Goal: Information Seeking & Learning: Compare options

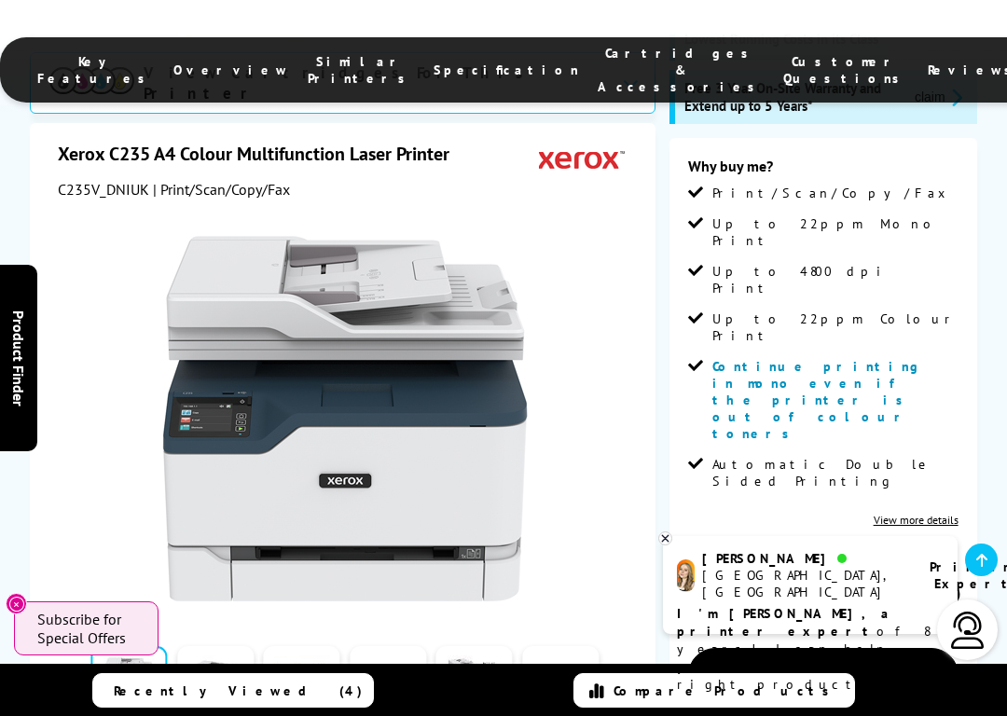
scroll to position [377, 0]
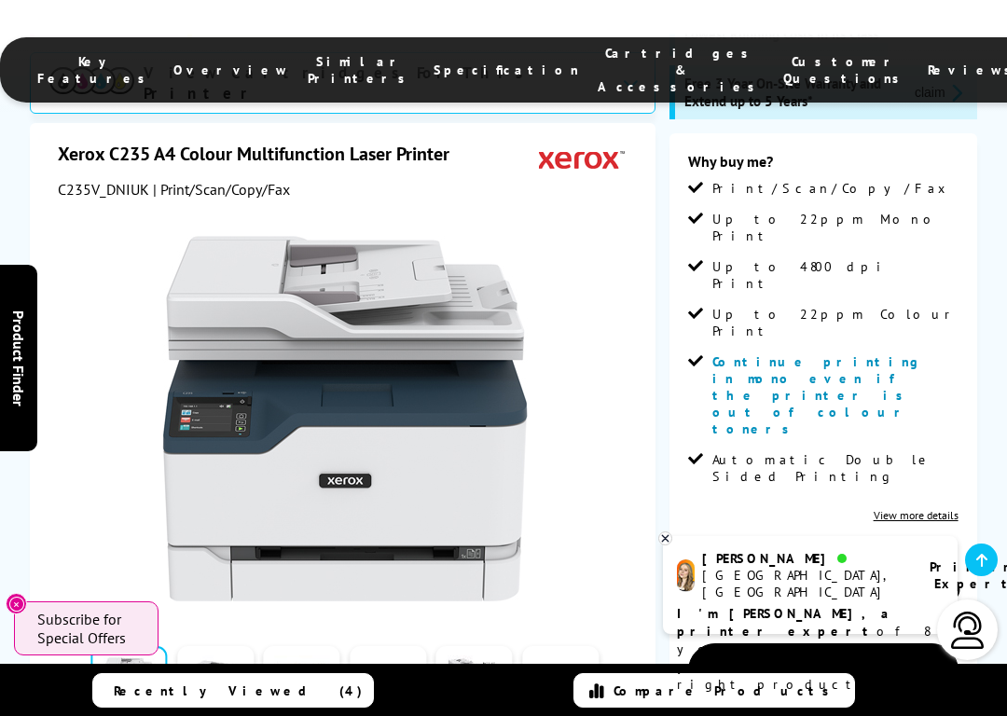
click at [995, 222] on div "SALE - Save 10% Best Seller View Cartridges For This Printer Xerox C235 A4 Colo…" at bounding box center [503, 524] width 1007 height 1215
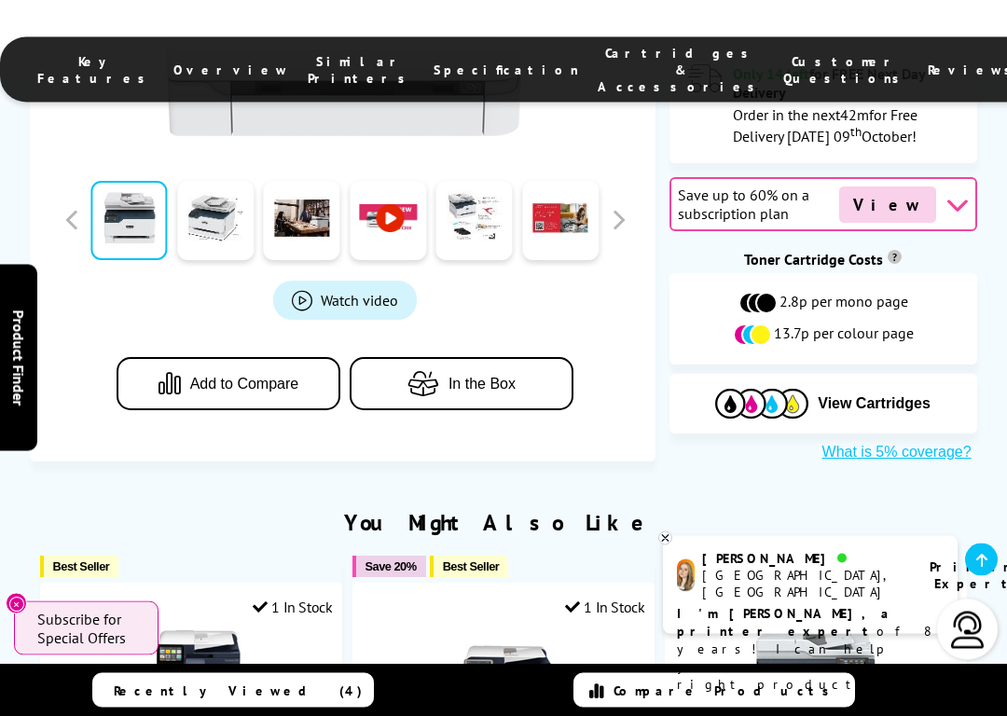
scroll to position [1048, 0]
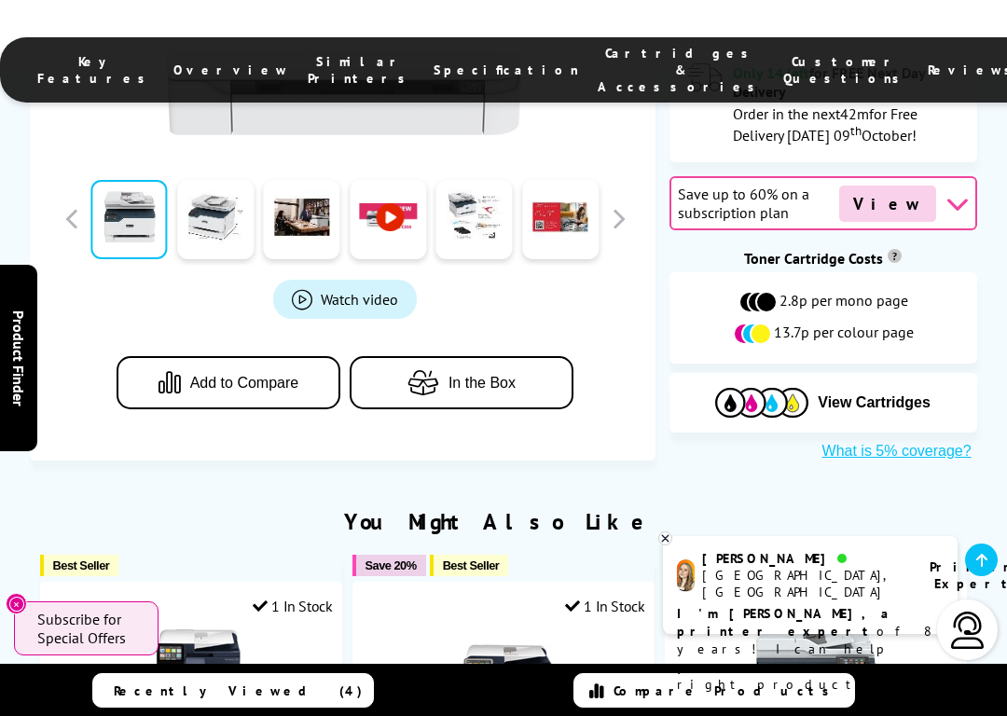
click at [801, 323] on span "13.7p per colour page" at bounding box center [844, 334] width 140 height 22
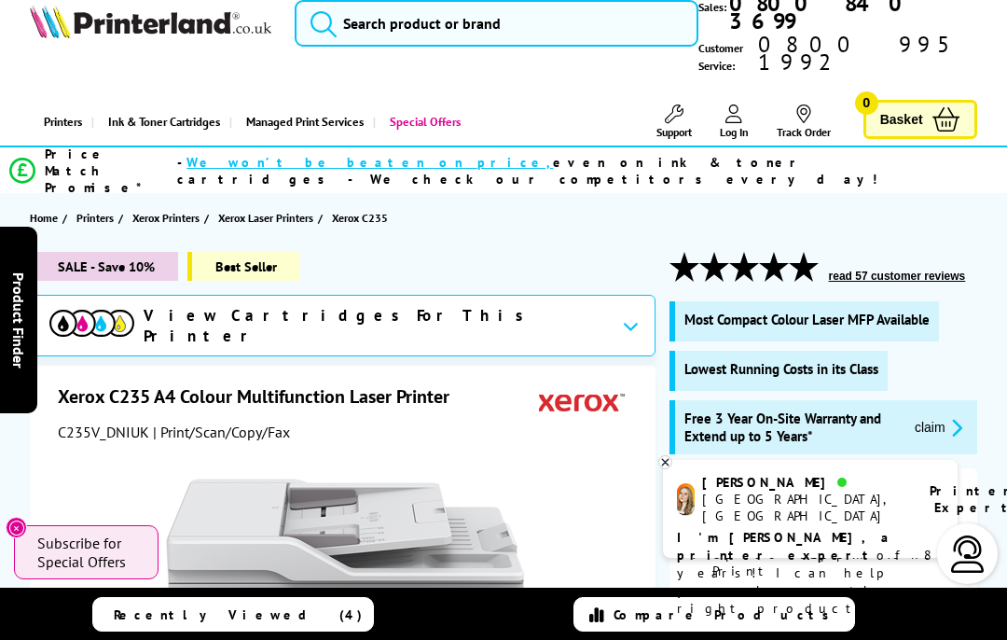
scroll to position [0, 0]
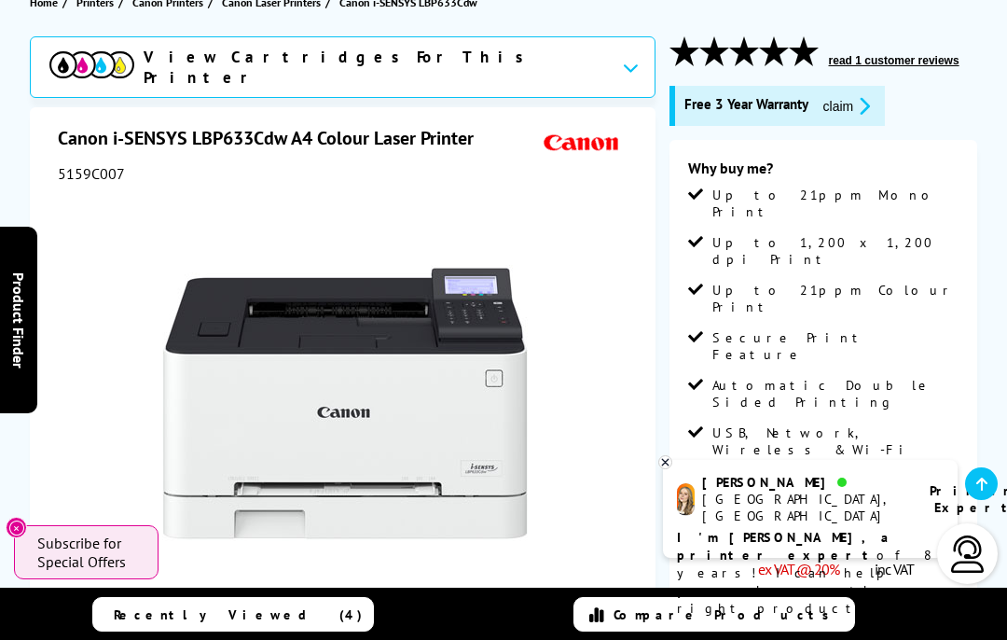
click at [934, 498] on link "View more details" at bounding box center [916, 505] width 85 height 14
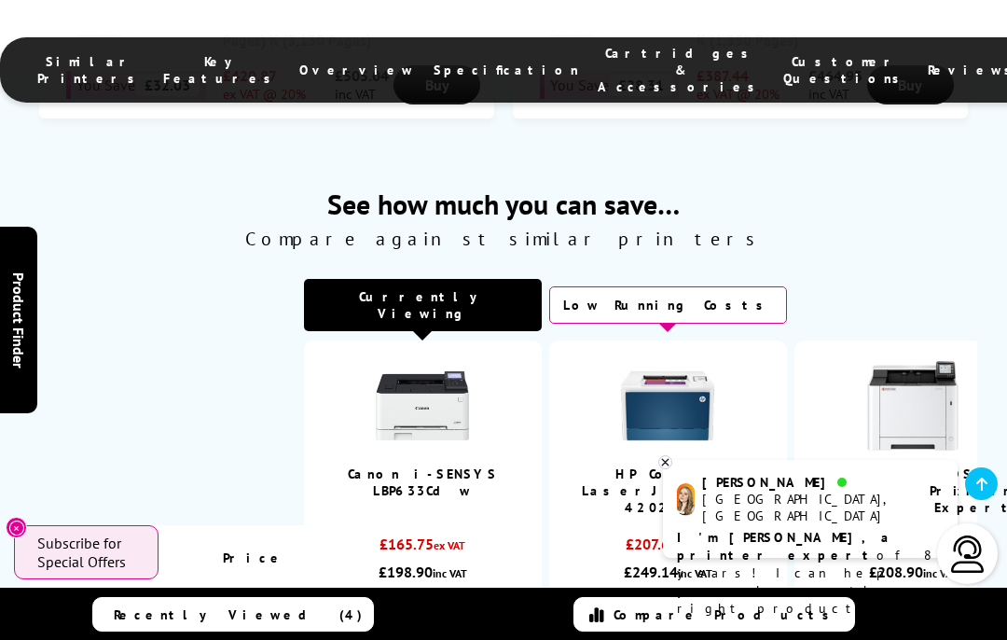
scroll to position [3130, 0]
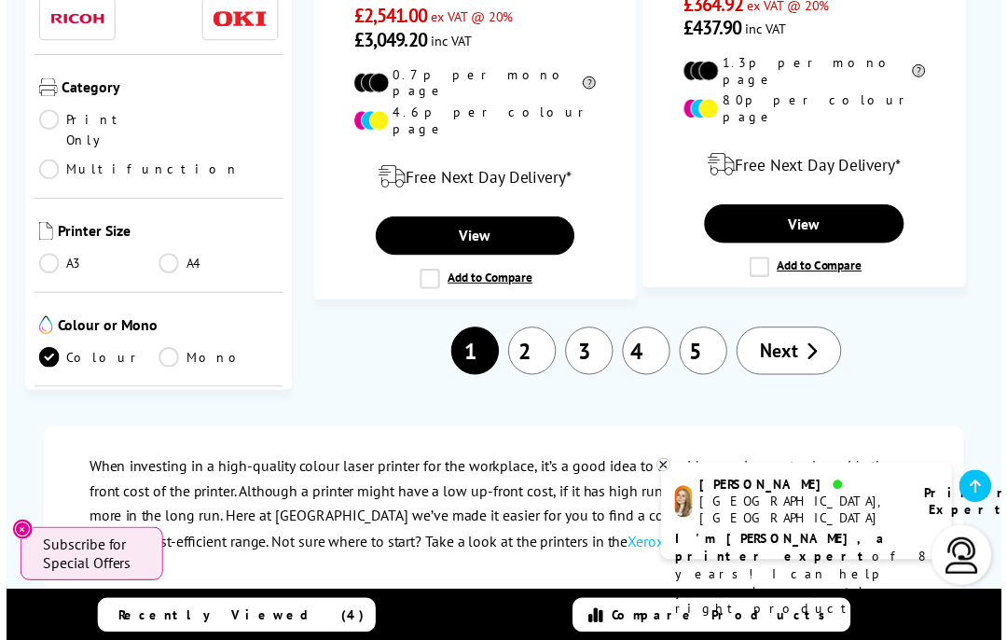
scroll to position [4560, 0]
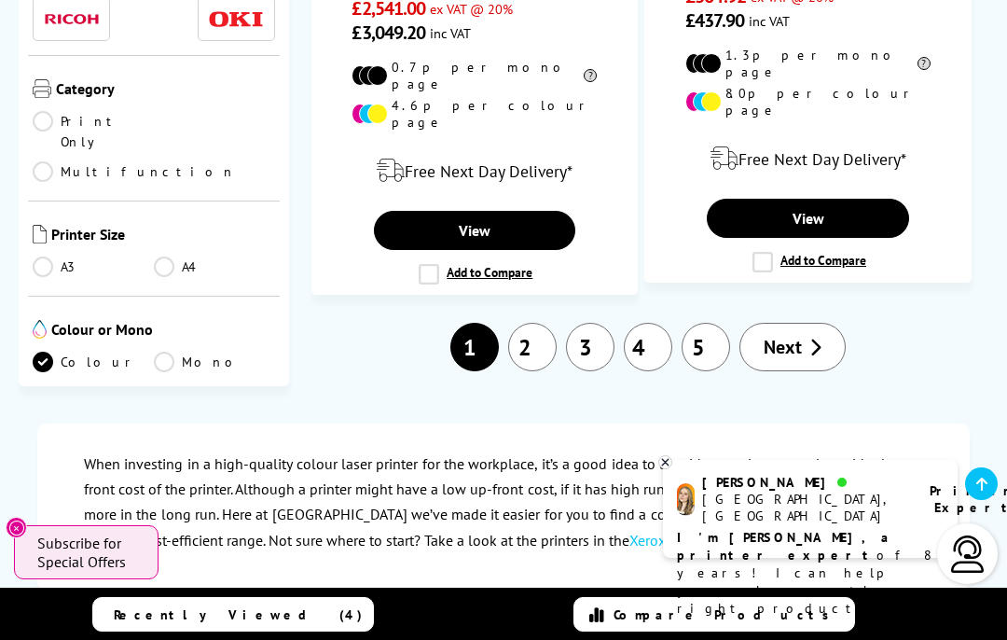
click at [519, 323] on link "2" at bounding box center [532, 347] width 48 height 48
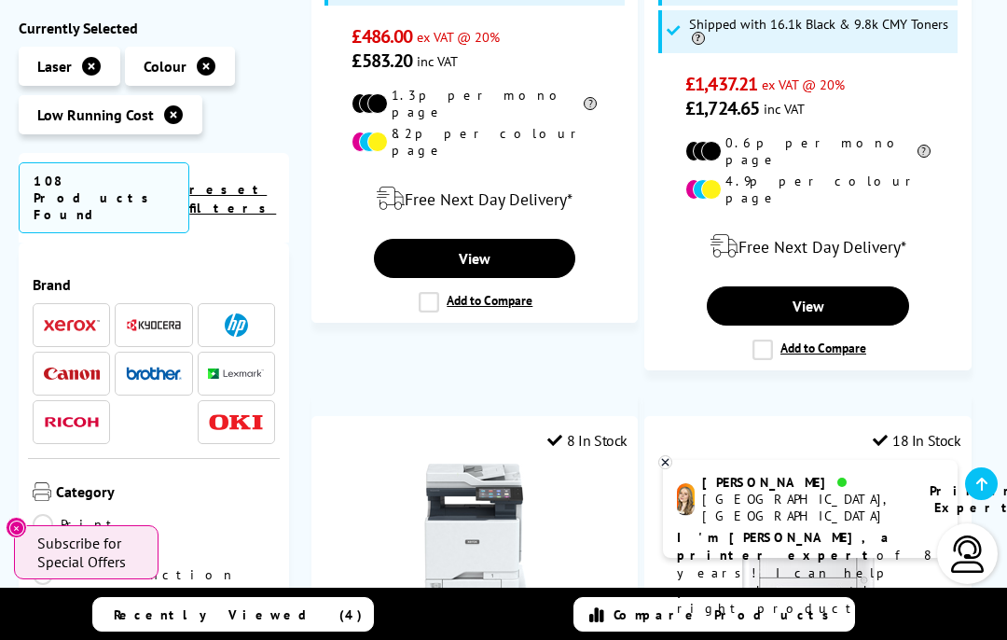
scroll to position [3631, 0]
